Goal: Task Accomplishment & Management: Manage account settings

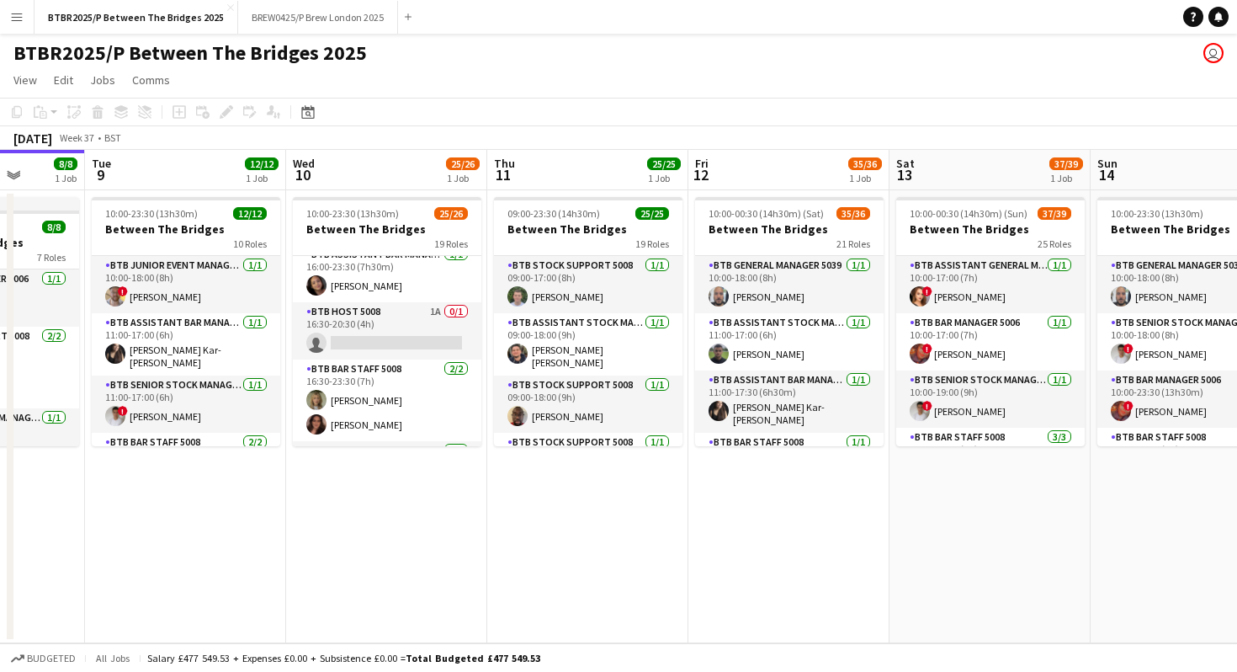
scroll to position [888, 0]
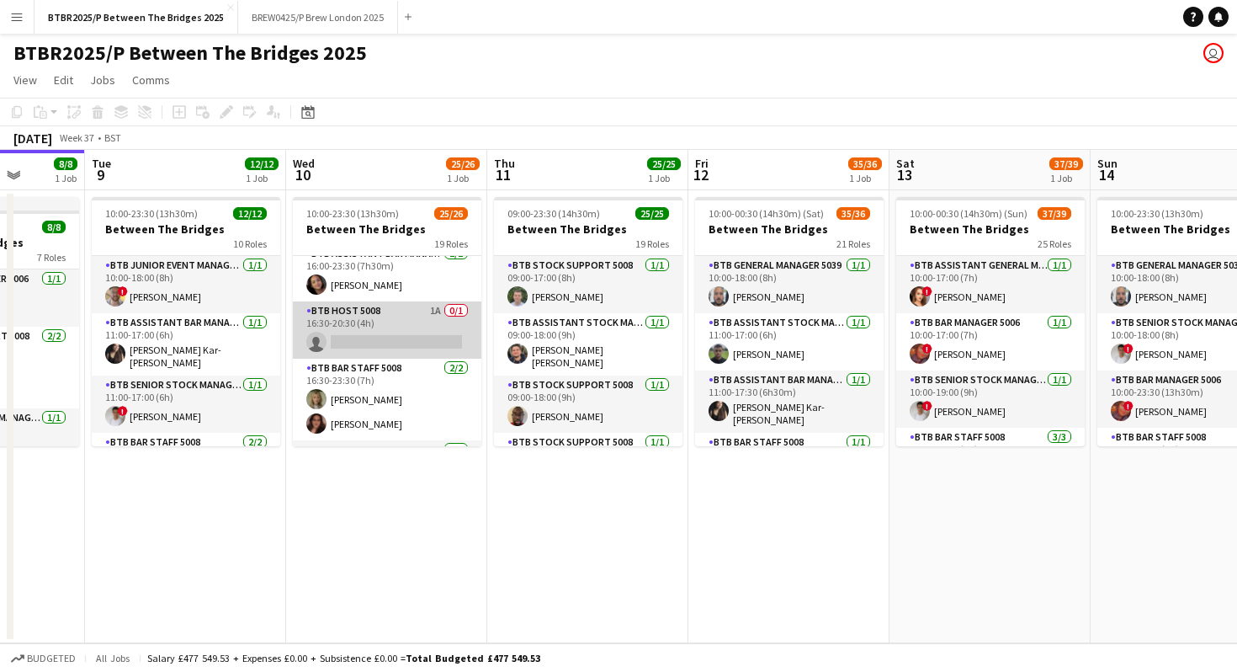
click at [393, 329] on app-card-role "BTB Host 5008 1A 0/1 16:30-20:30 (4h) single-neutral-actions" at bounding box center [387, 329] width 189 height 57
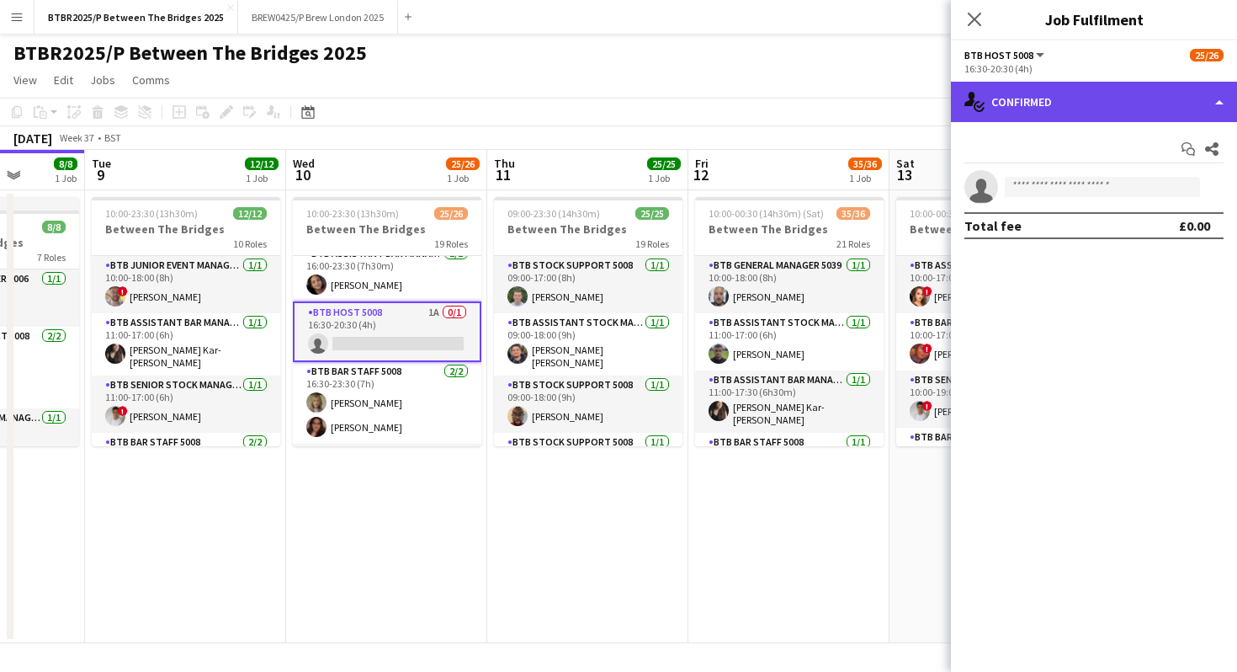
click at [1116, 103] on div "single-neutral-actions-check-2 Confirmed" at bounding box center [1094, 102] width 286 height 40
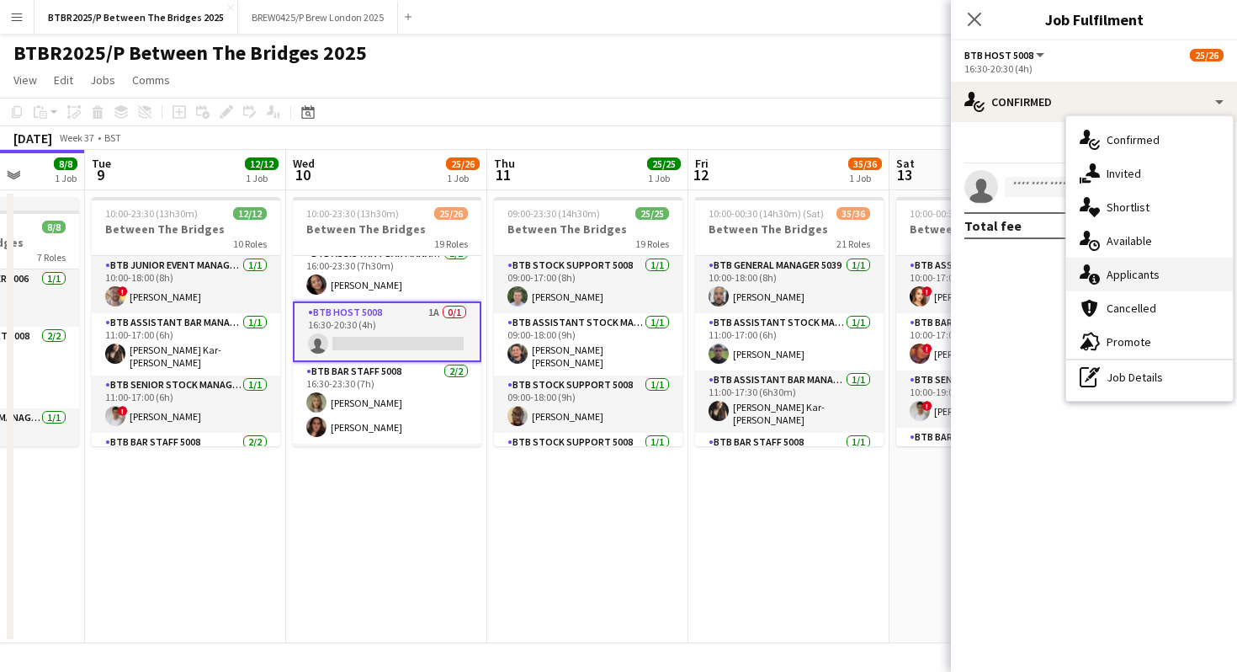
click at [1138, 279] on span "Applicants" at bounding box center [1133, 274] width 53 height 15
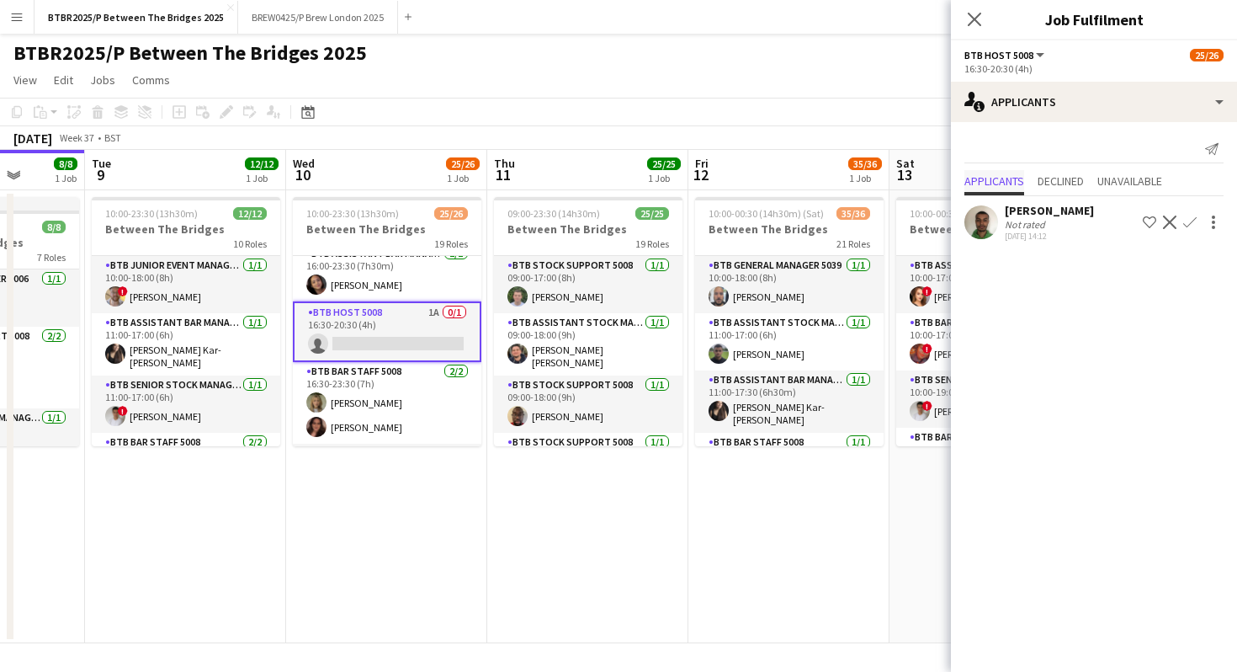
click at [997, 186] on span "Applicants" at bounding box center [995, 181] width 60 height 12
click at [414, 301] on app-card-role "BTB Host 5008 1A 0/1 16:30-20:30 (4h) single-neutral-actions" at bounding box center [387, 331] width 189 height 61
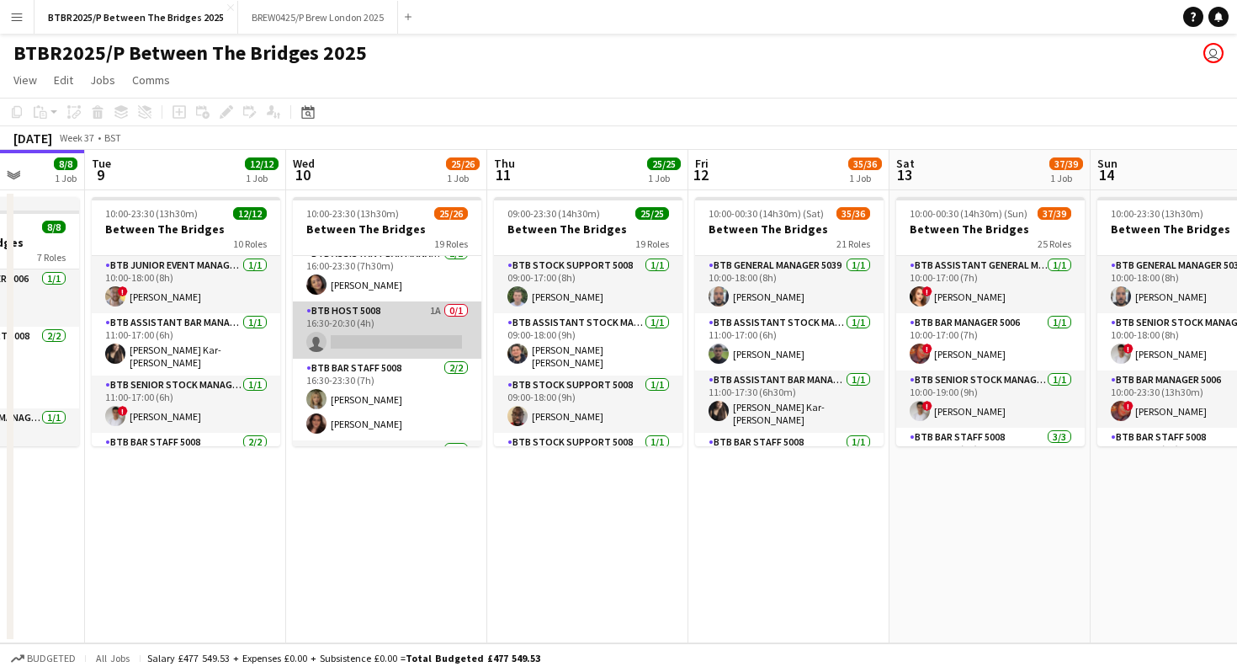
click at [407, 318] on app-card-role "BTB Host 5008 1A 0/1 16:30-20:30 (4h) single-neutral-actions" at bounding box center [387, 329] width 189 height 57
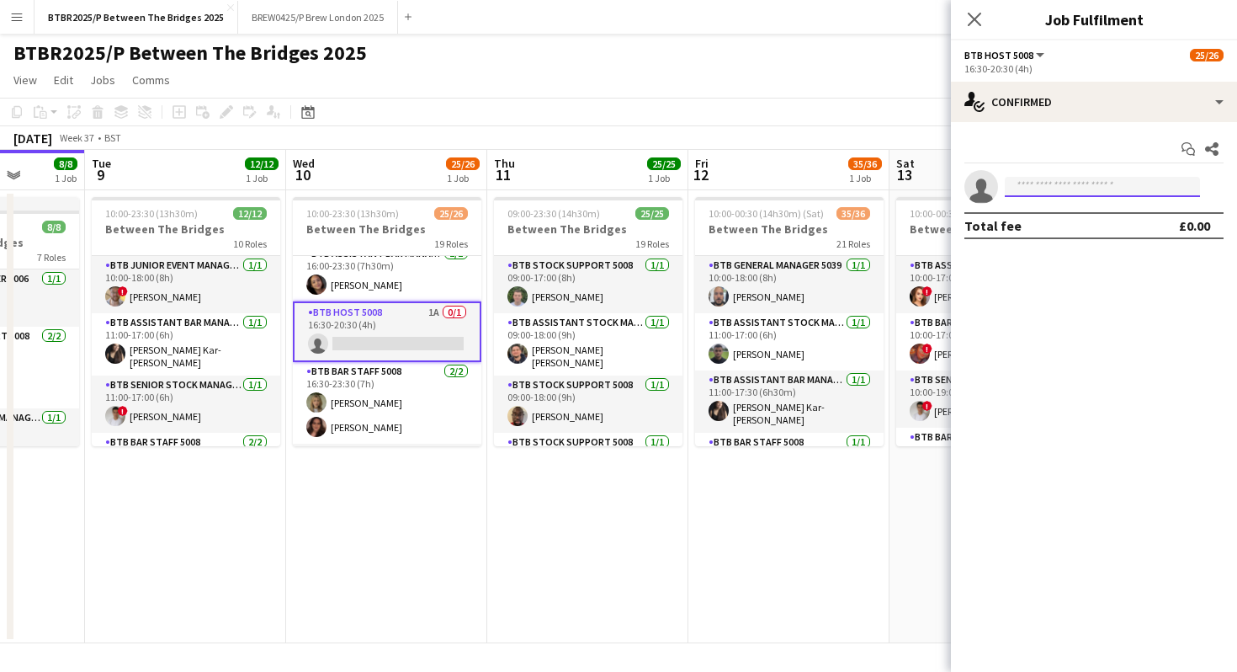
click at [1059, 183] on input at bounding box center [1102, 187] width 195 height 20
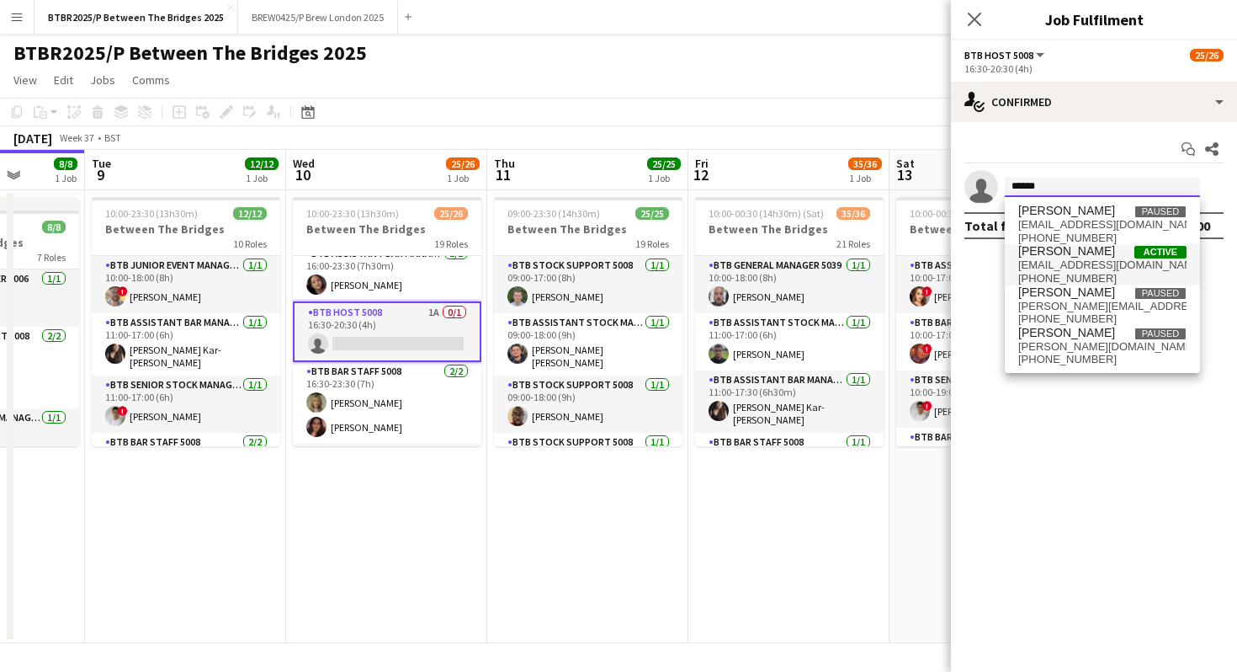
type input "******"
click at [1061, 262] on span "[EMAIL_ADDRESS][DOMAIN_NAME]" at bounding box center [1102, 264] width 168 height 13
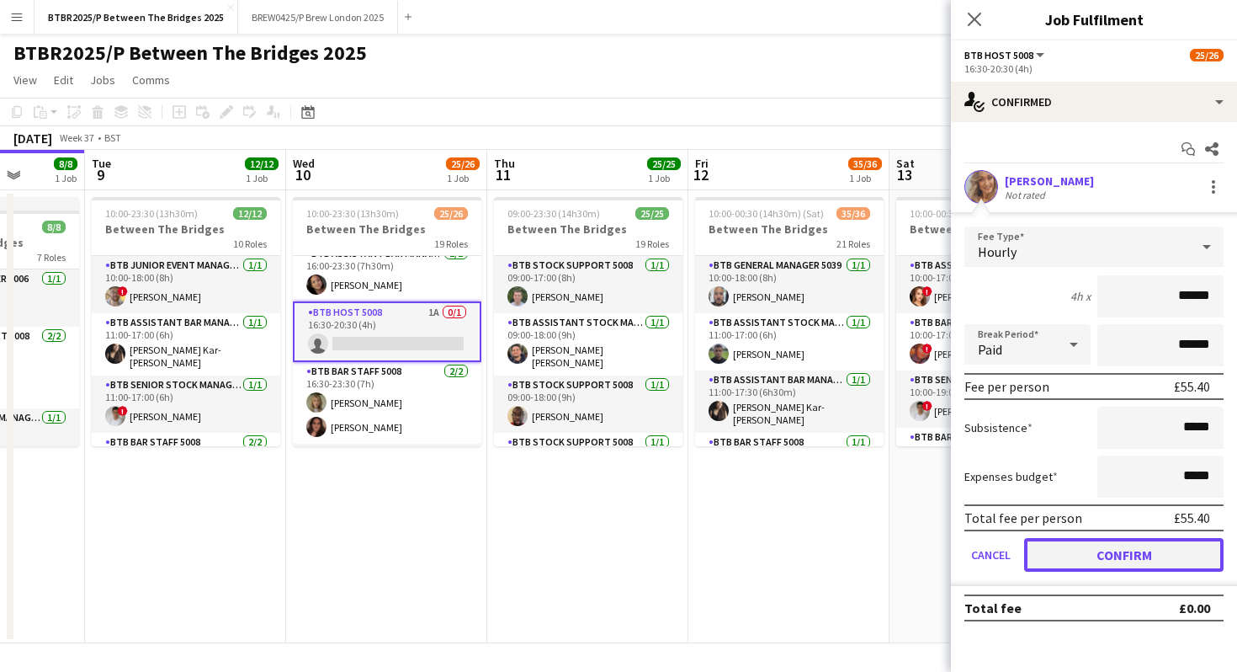
click at [1061, 548] on button "Confirm" at bounding box center [1123, 555] width 199 height 34
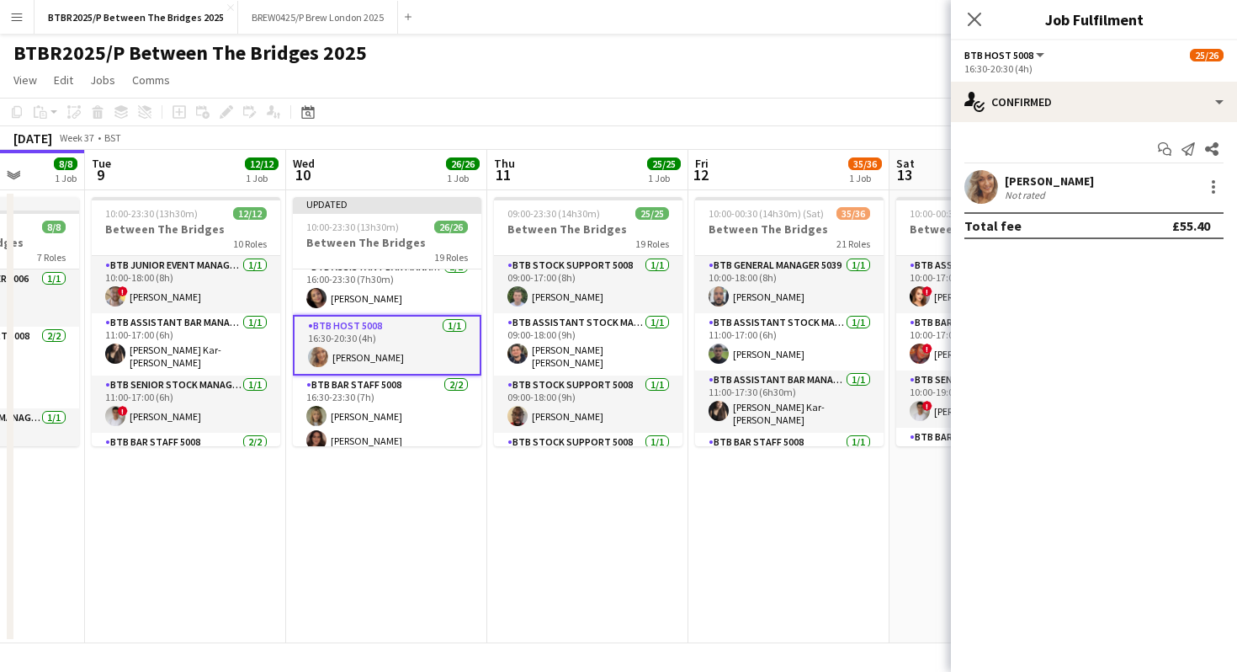
click at [869, 47] on div "BTBR2025/P Between The Bridges 2025 user user" at bounding box center [618, 50] width 1237 height 32
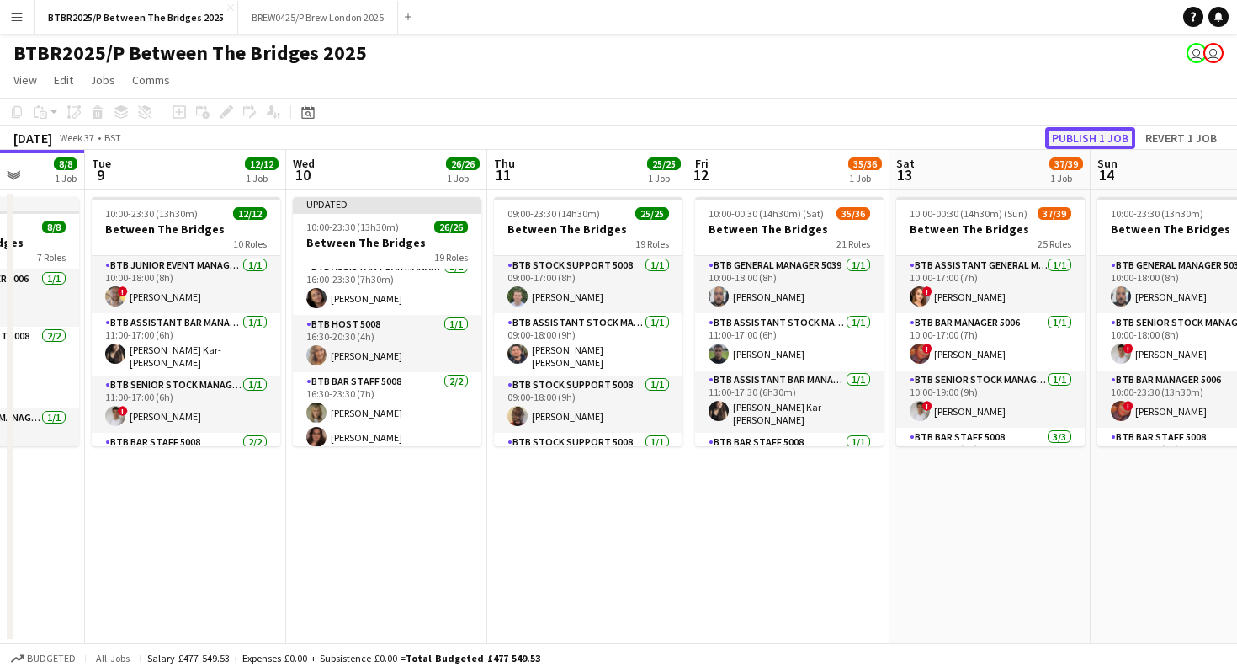
click at [1063, 140] on button "Publish 1 job" at bounding box center [1090, 138] width 90 height 22
